Goal: Information Seeking & Learning: Learn about a topic

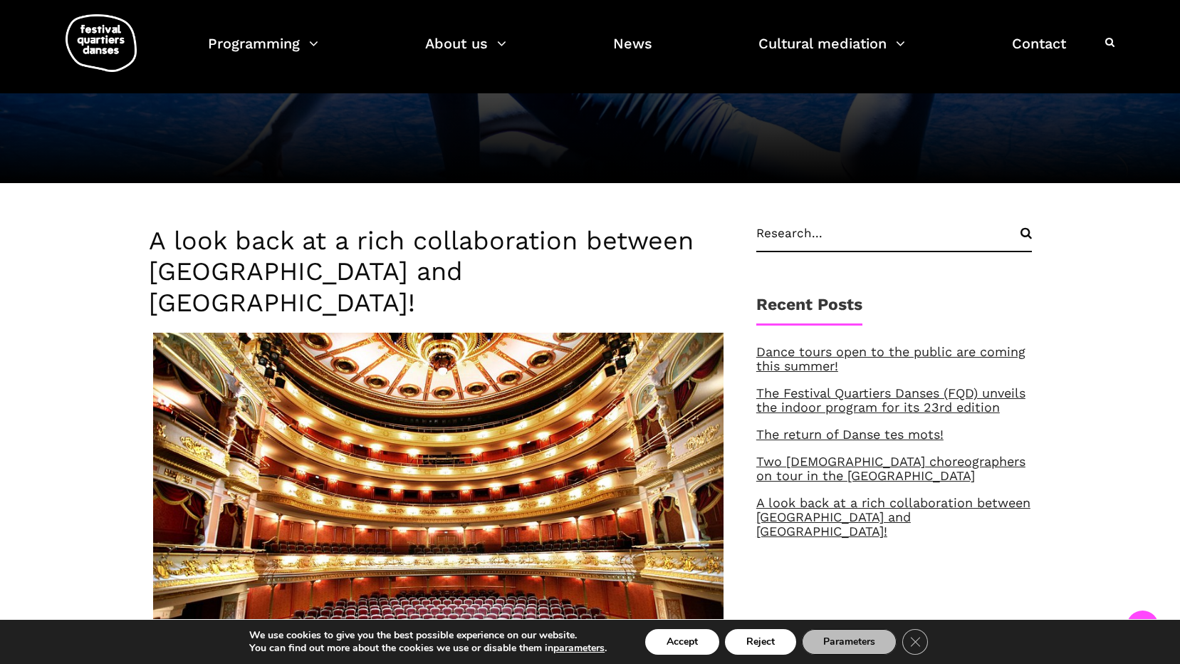
scroll to position [356, 0]
click at [813, 345] on link "Dance tours open to the public are coming this summer!" at bounding box center [890, 359] width 269 height 29
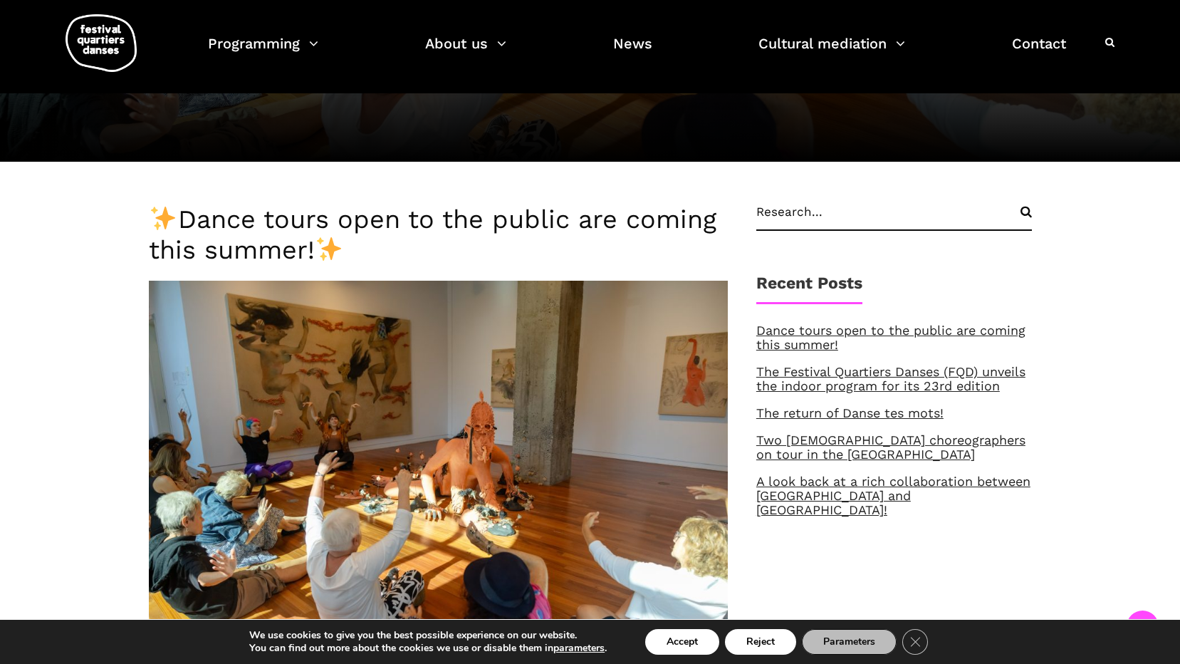
scroll to position [285, 0]
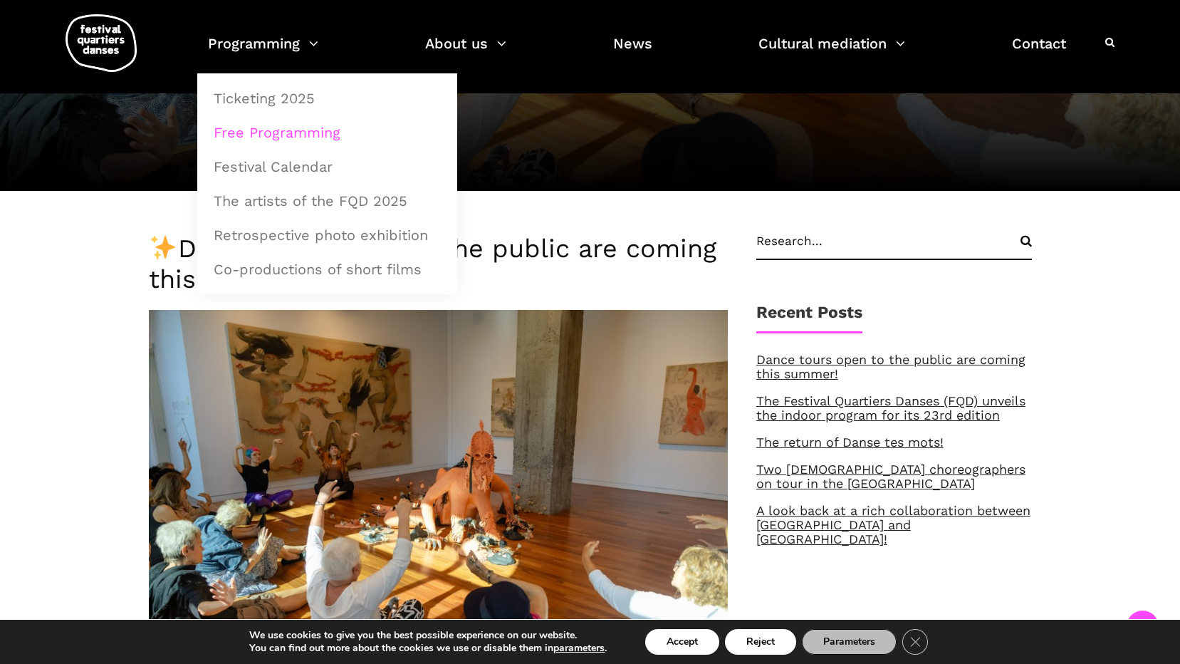
click at [284, 132] on link "Free Programming" at bounding box center [327, 132] width 244 height 33
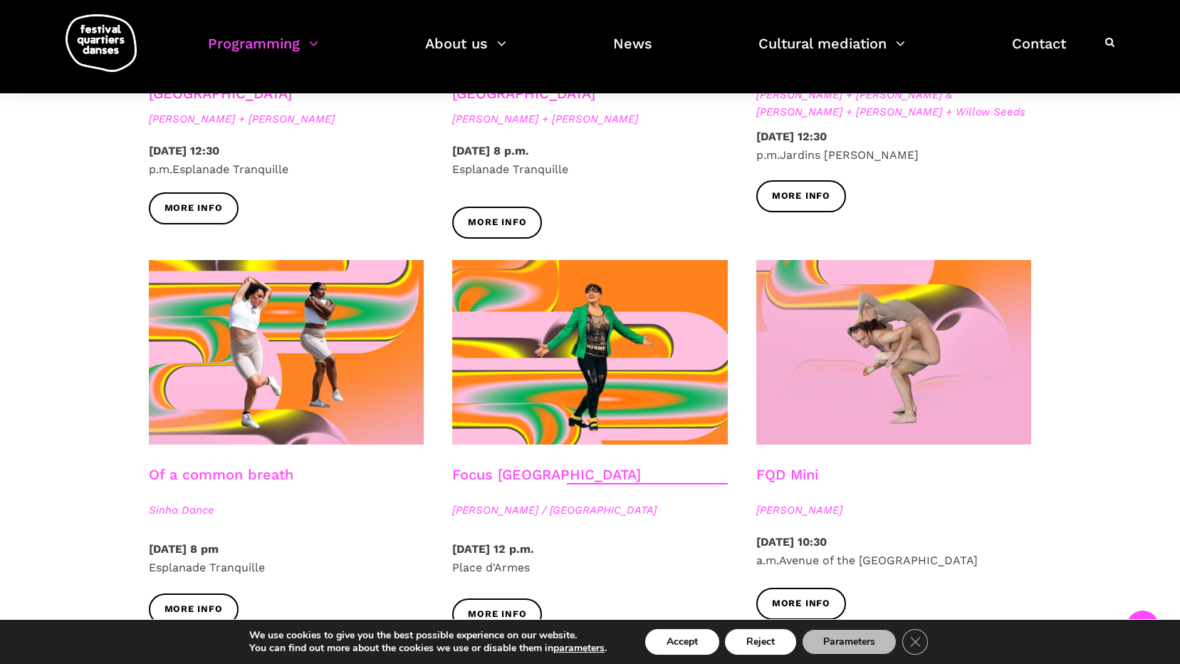
scroll to position [1567, 0]
